Goal: Contribute content

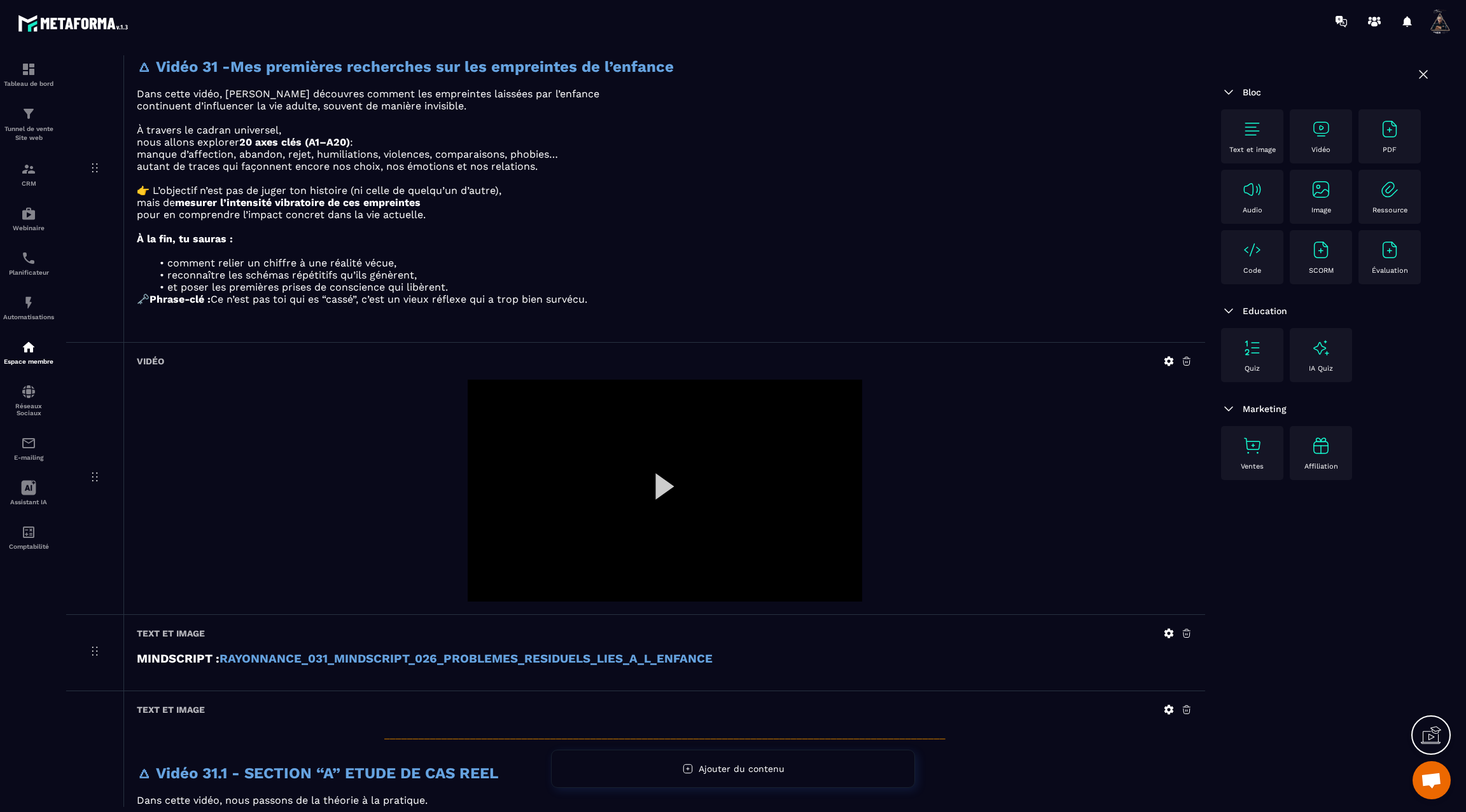
scroll to position [914, 0]
click at [662, 484] on div at bounding box center [665, 490] width 394 height 222
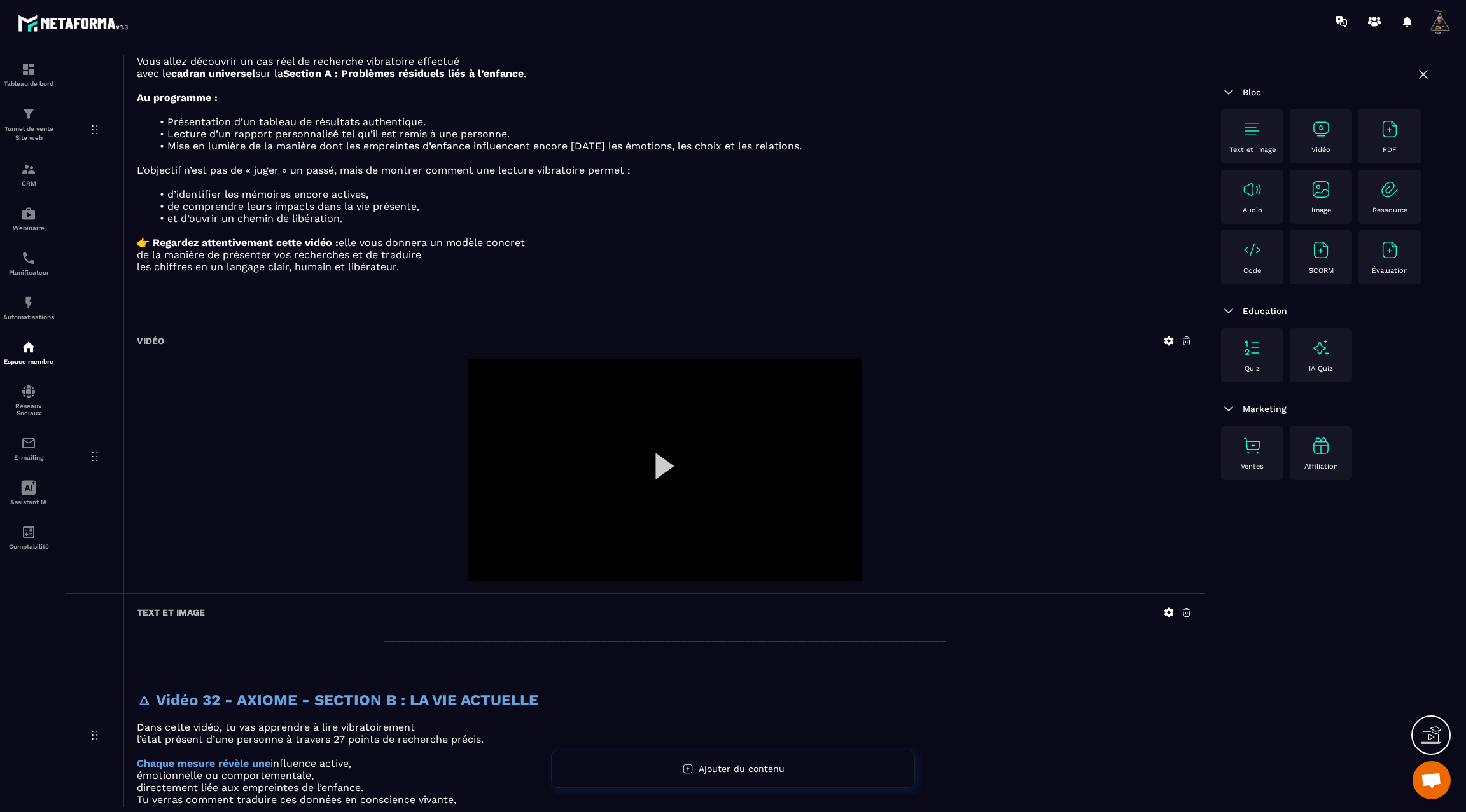
scroll to position [1720, 0]
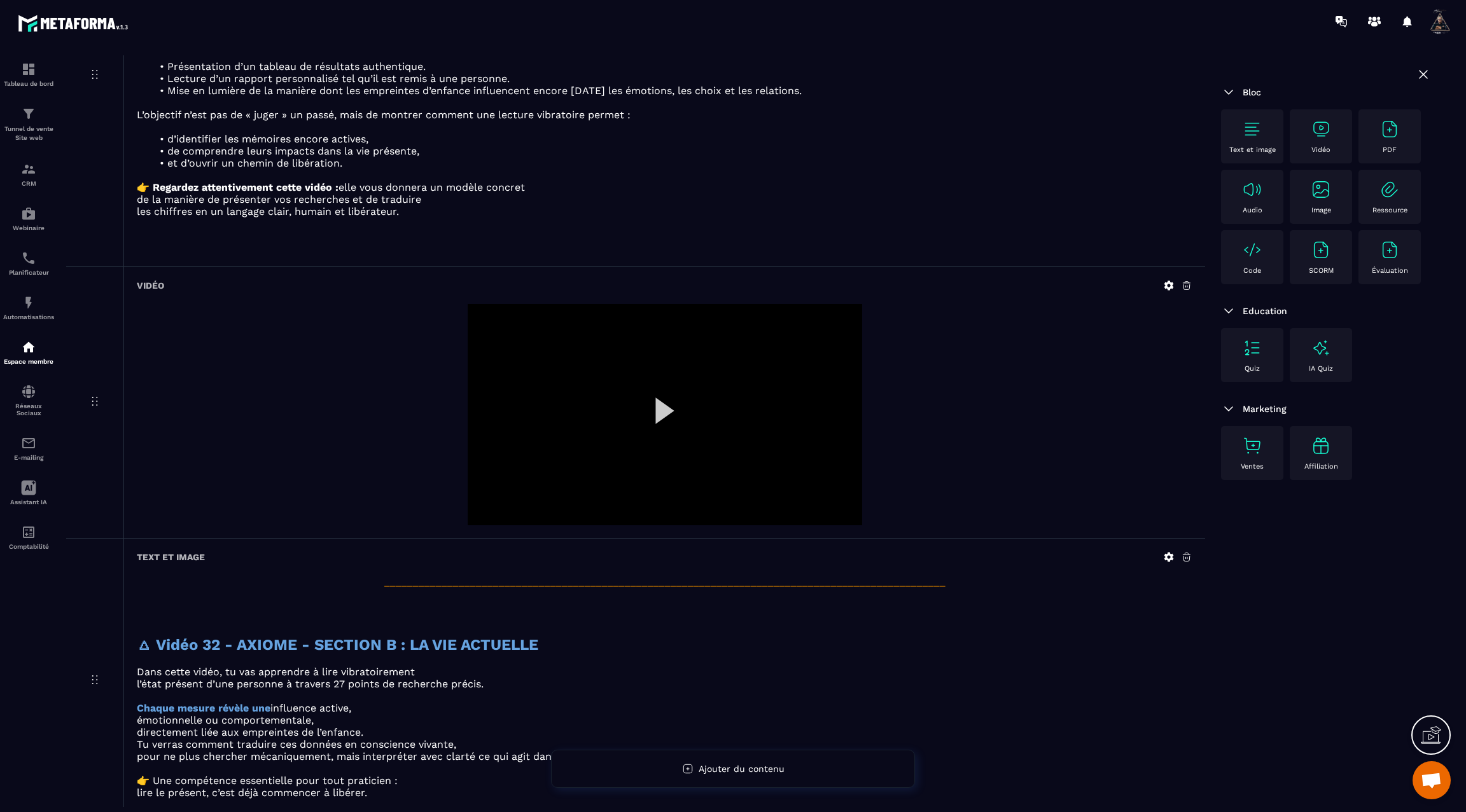
click at [1169, 280] on icon at bounding box center [1169, 285] width 10 height 10
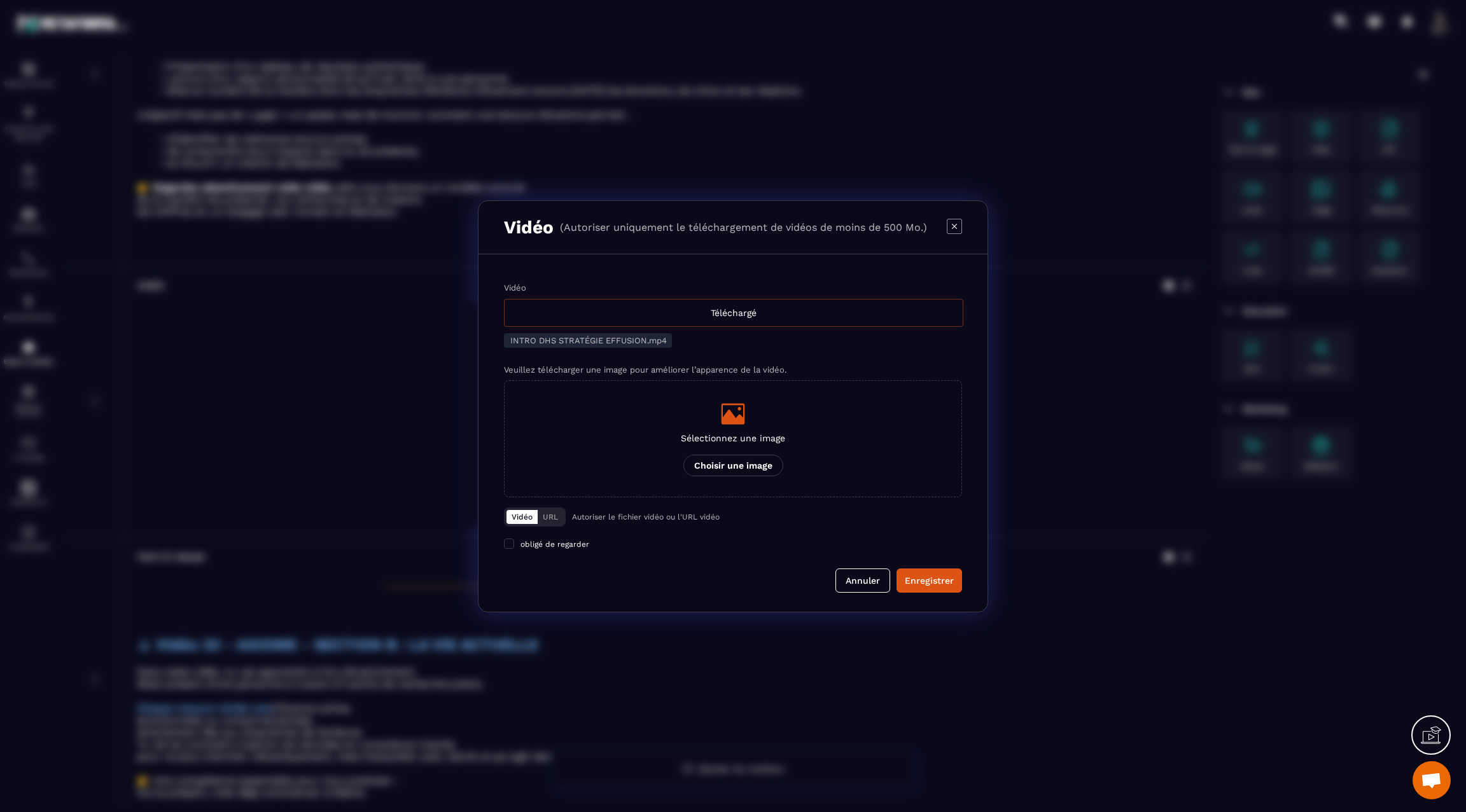
click at [858, 318] on div "Téléchargé" at bounding box center [733, 312] width 459 height 28
click at [0, 0] on input "Vidéo Téléchargé" at bounding box center [0, 0] width 0 height 0
click at [926, 578] on div "Enregistrer" at bounding box center [929, 581] width 49 height 12
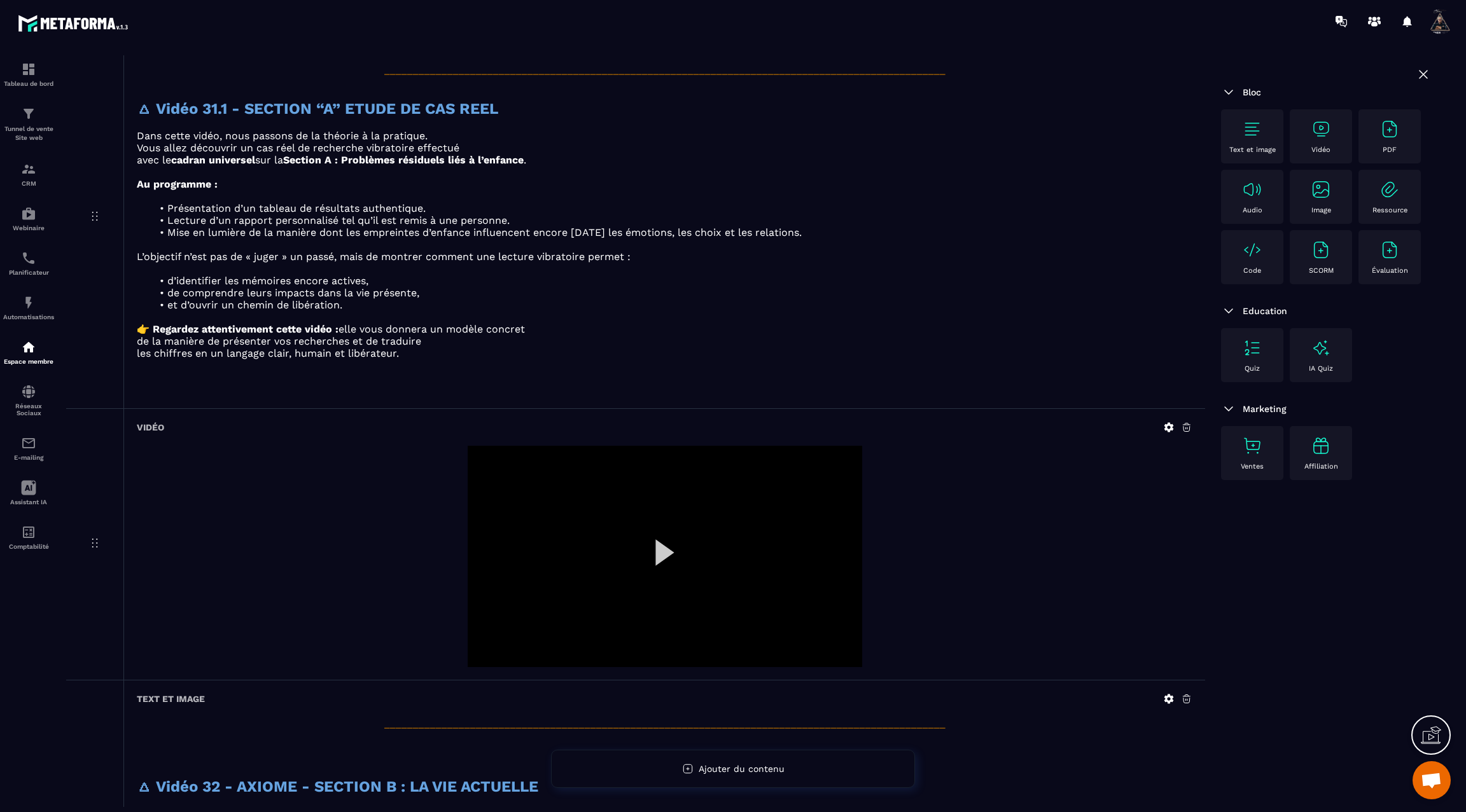
scroll to position [1575, 0]
click at [658, 544] on div at bounding box center [665, 560] width 394 height 222
